Goal: Find specific page/section: Find specific page/section

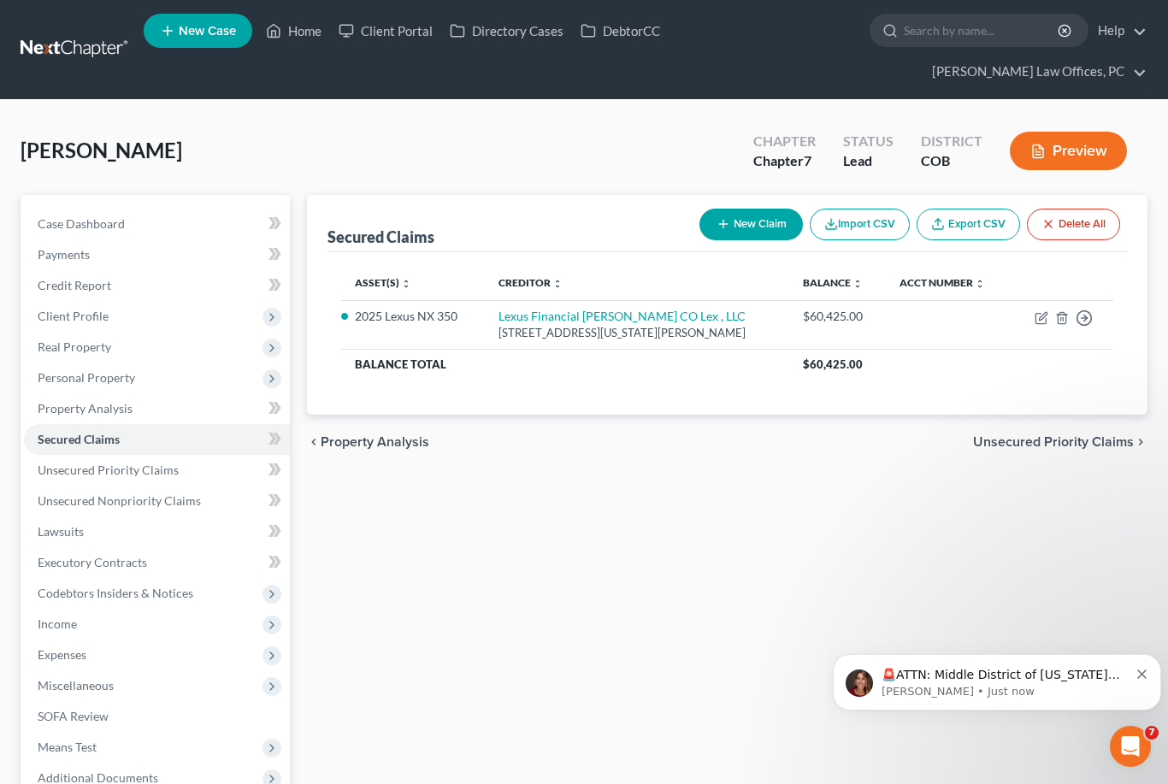
click at [305, 37] on link "Home" at bounding box center [293, 30] width 73 height 31
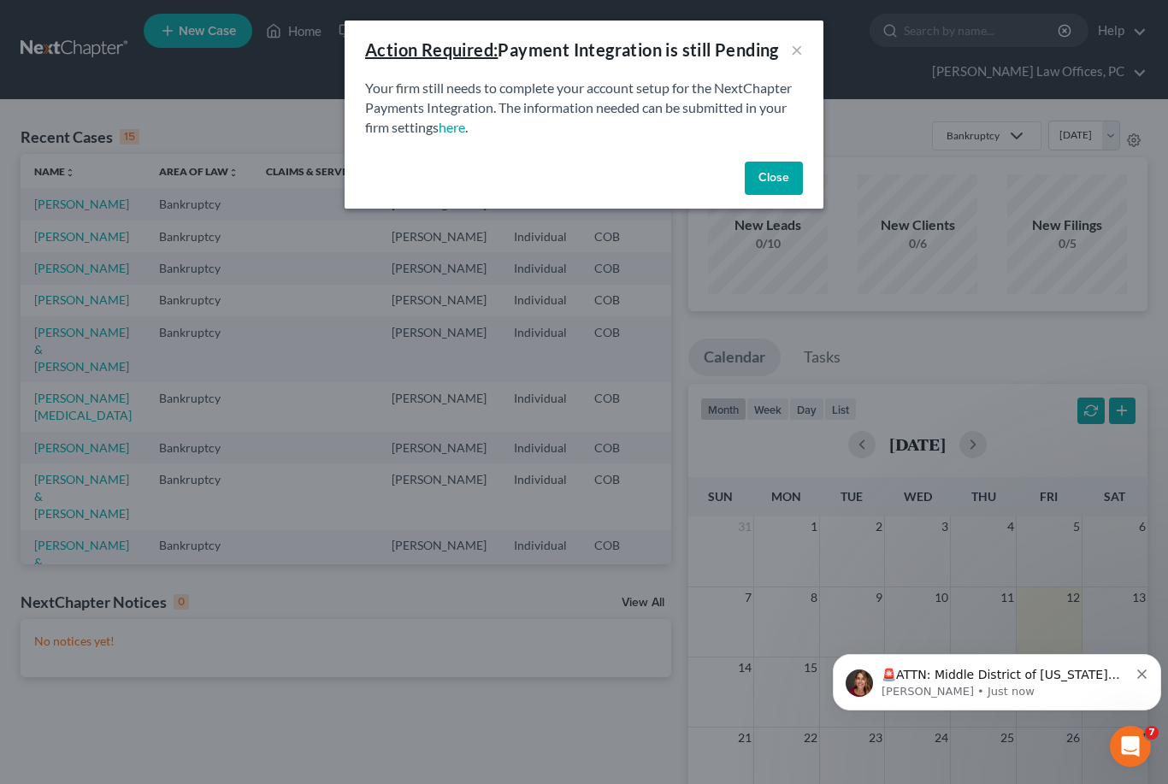
click at [782, 187] on button "Close" at bounding box center [774, 179] width 58 height 34
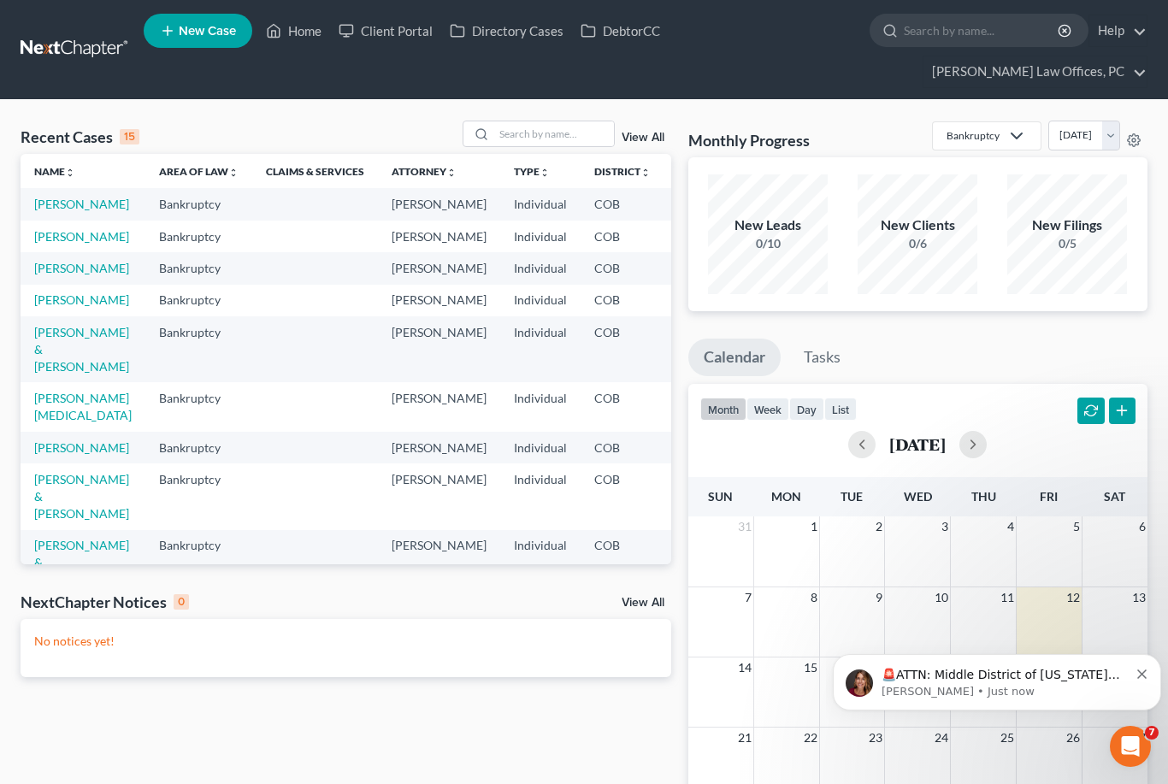
click at [646, 136] on link "View All" at bounding box center [643, 138] width 43 height 12
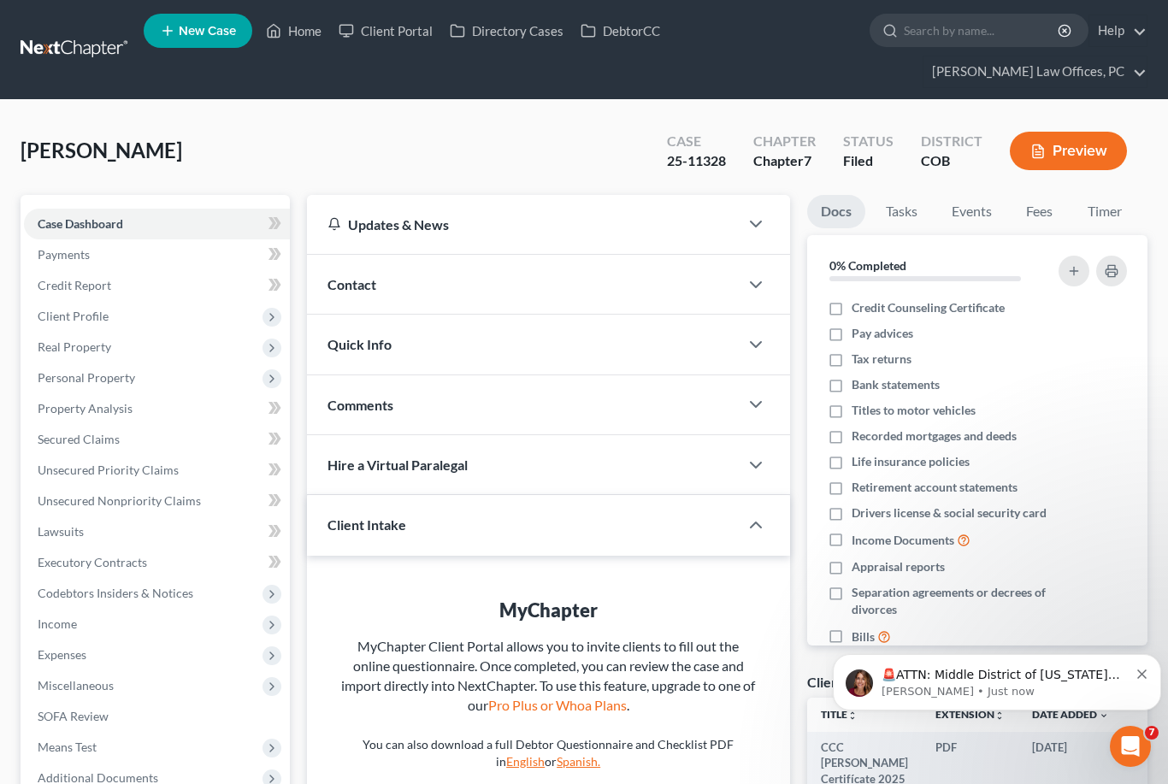
click at [56, 413] on span "Property Analysis" at bounding box center [85, 408] width 95 height 15
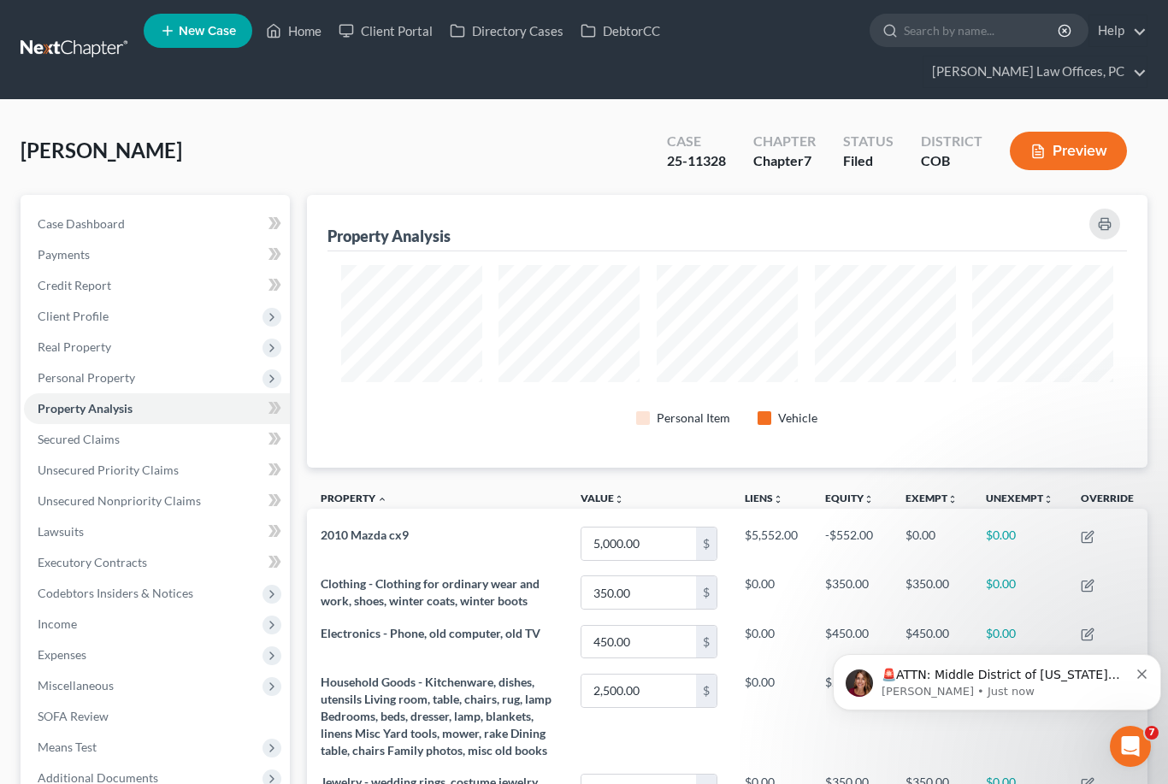
scroll to position [273, 841]
click at [88, 777] on span "Additional Documents" at bounding box center [98, 777] width 121 height 15
click at [81, 778] on span "Additional Documents" at bounding box center [98, 777] width 121 height 15
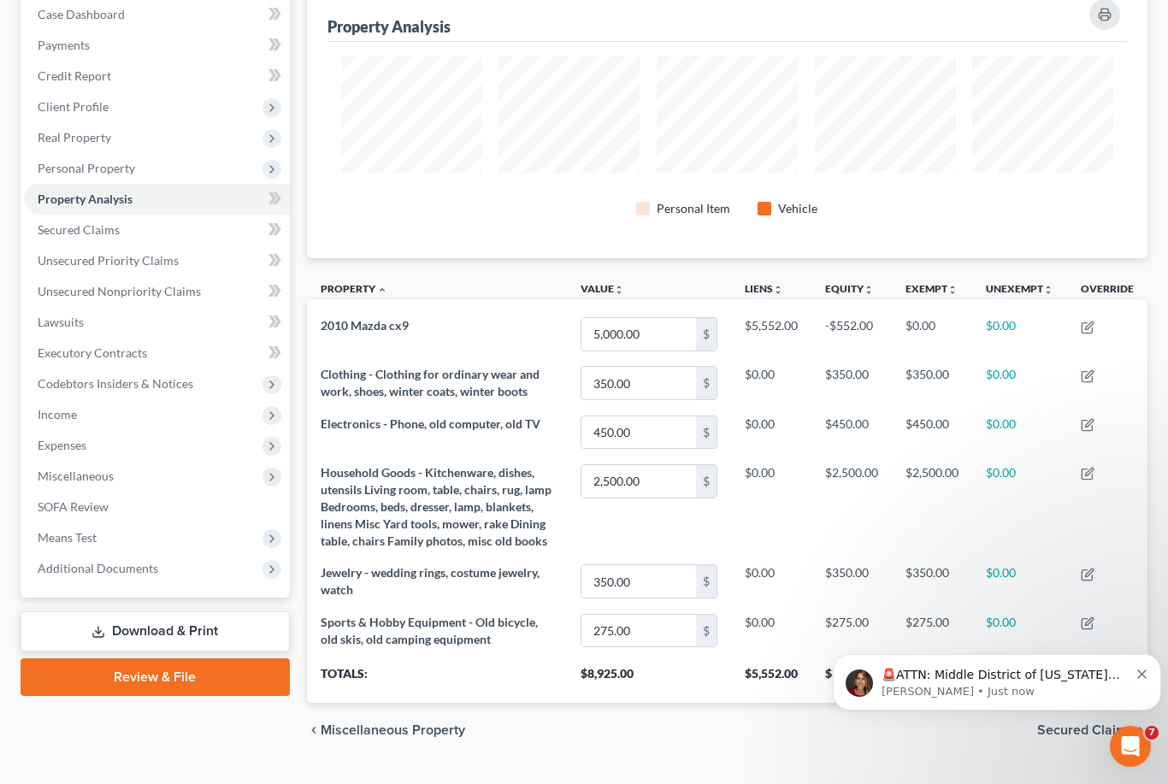
click at [51, 571] on span "Additional Documents" at bounding box center [98, 568] width 121 height 15
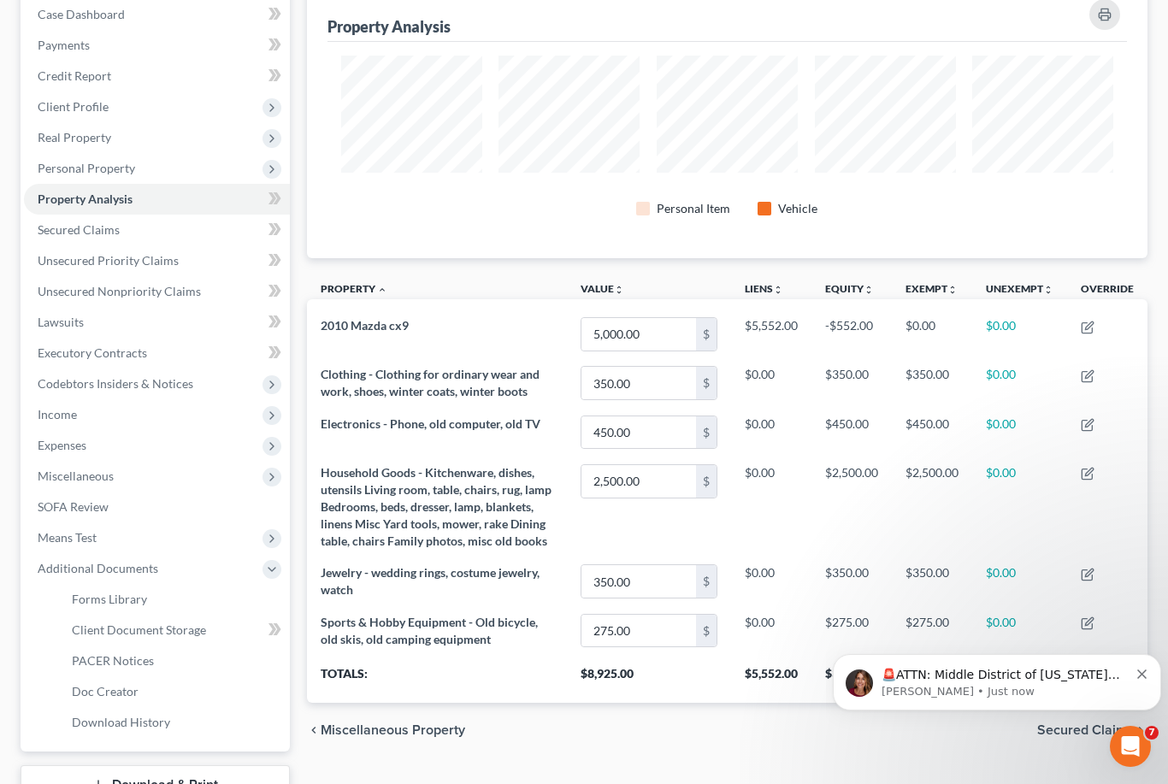
click at [94, 635] on span "Client Document Storage" at bounding box center [139, 629] width 134 height 15
select select "28"
select select "5"
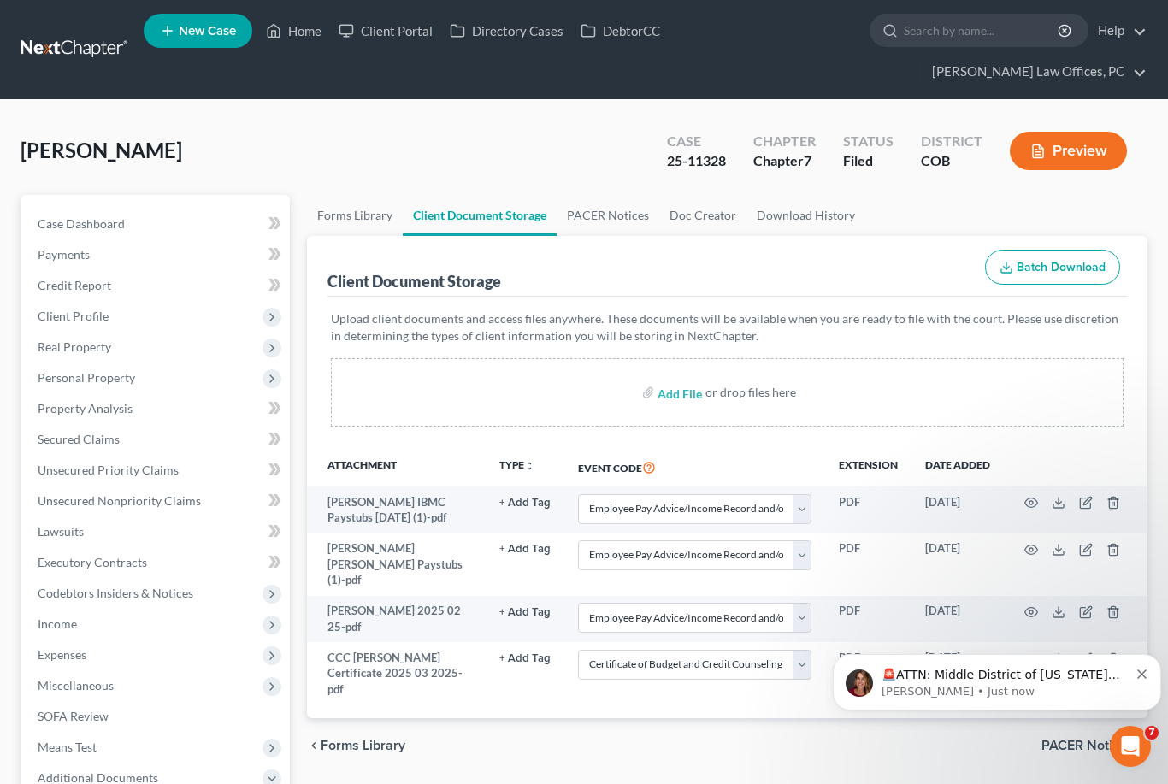
click at [441, 509] on td "[PERSON_NAME] IBMC Paystubs [DATE] (1)-pdf" at bounding box center [396, 510] width 179 height 47
click at [404, 508] on td "[PERSON_NAME] IBMC Paystubs [DATE] (1)-pdf" at bounding box center [396, 510] width 179 height 47
click at [389, 504] on td "[PERSON_NAME] IBMC Paystubs [DATE] (1)-pdf" at bounding box center [396, 510] width 179 height 47
click at [428, 563] on td "[PERSON_NAME] [PERSON_NAME] Paystubs (1)-pdf" at bounding box center [396, 565] width 179 height 62
click at [416, 566] on td "[PERSON_NAME] [PERSON_NAME] Paystubs (1)-pdf" at bounding box center [396, 565] width 179 height 62
